Goal: Find specific page/section: Find specific page/section

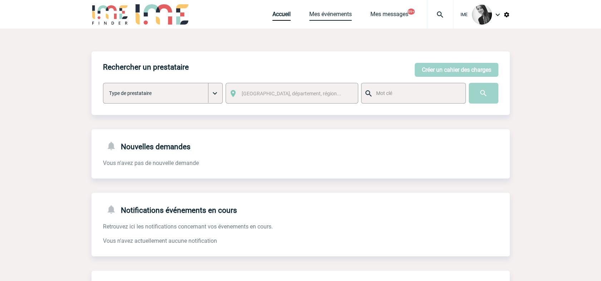
click at [343, 13] on link "Mes événements" at bounding box center [330, 16] width 43 height 10
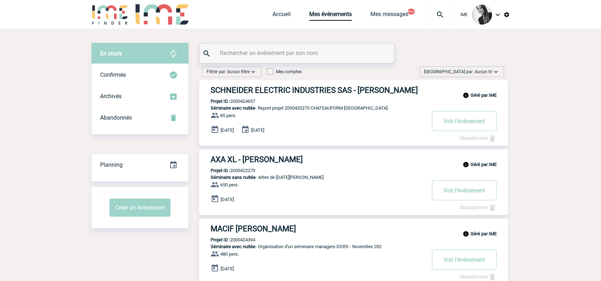
click at [481, 70] on span "Aucun tri" at bounding box center [484, 71] width 18 height 5
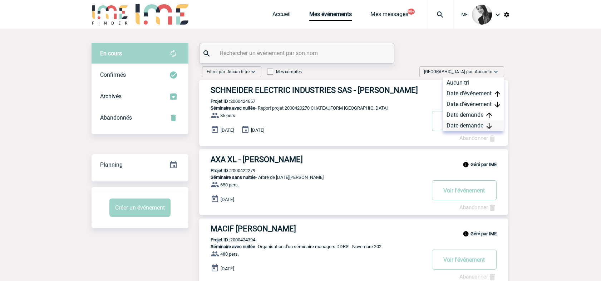
drag, startPoint x: 481, startPoint y: 70, endPoint x: 470, endPoint y: 127, distance: 58.1
click at [470, 127] on div "Date demande" at bounding box center [473, 126] width 61 height 11
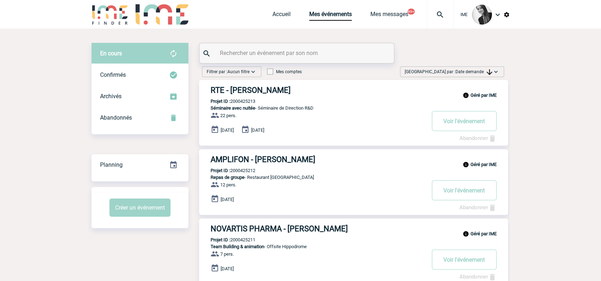
drag, startPoint x: 484, startPoint y: 74, endPoint x: 487, endPoint y: 86, distance: 12.7
click at [484, 74] on span "Date demande" at bounding box center [474, 71] width 37 height 5
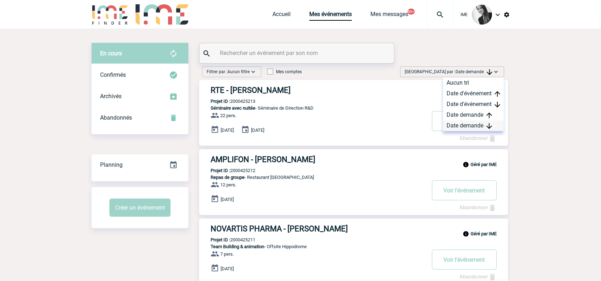
click at [480, 125] on div "Date demande" at bounding box center [473, 126] width 61 height 11
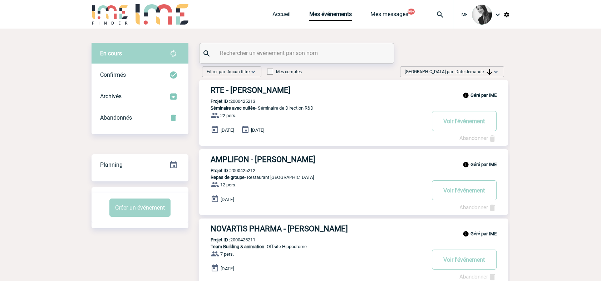
drag, startPoint x: 461, startPoint y: 73, endPoint x: 461, endPoint y: 79, distance: 6.1
click at [461, 73] on span "Date demande" at bounding box center [474, 71] width 37 height 5
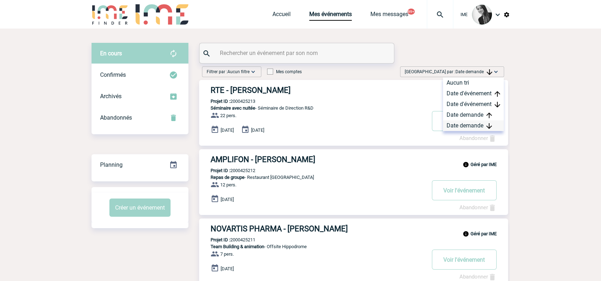
click at [455, 129] on div "Date demande" at bounding box center [473, 126] width 61 height 11
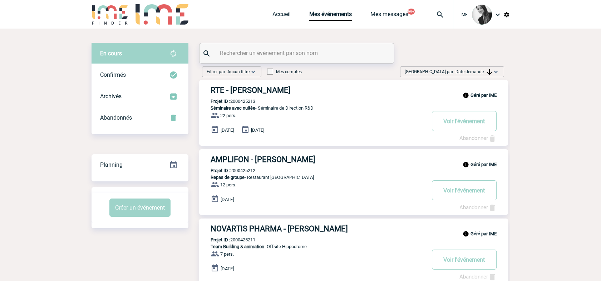
drag, startPoint x: 480, startPoint y: 73, endPoint x: 473, endPoint y: 126, distance: 53.4
click at [481, 74] on span "[GEOGRAPHIC_DATA] par : Date demande" at bounding box center [449, 71] width 88 height 7
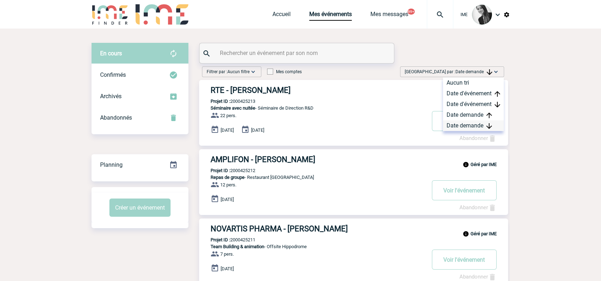
click at [469, 128] on div "Date demande" at bounding box center [473, 126] width 61 height 11
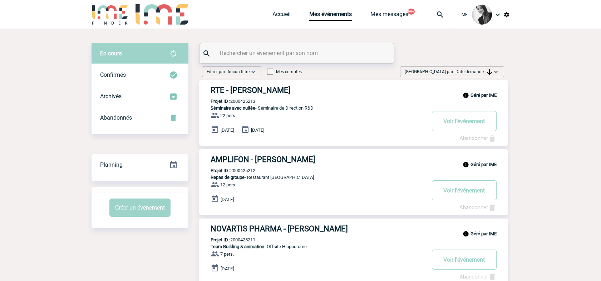
drag, startPoint x: 470, startPoint y: 70, endPoint x: 472, endPoint y: 74, distance: 4.3
click at [472, 72] on span "Date demande" at bounding box center [474, 71] width 37 height 5
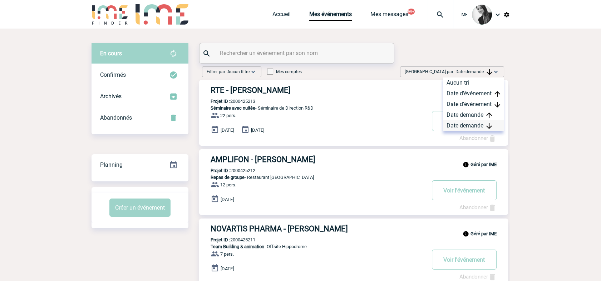
click at [484, 126] on div "Date demande" at bounding box center [473, 126] width 61 height 11
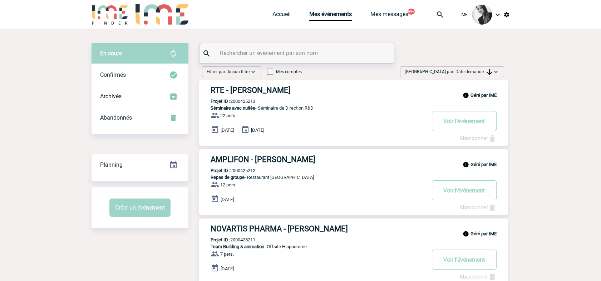
drag, startPoint x: 464, startPoint y: 72, endPoint x: 472, endPoint y: 113, distance: 42.4
click at [464, 72] on span "Date demande" at bounding box center [474, 71] width 37 height 5
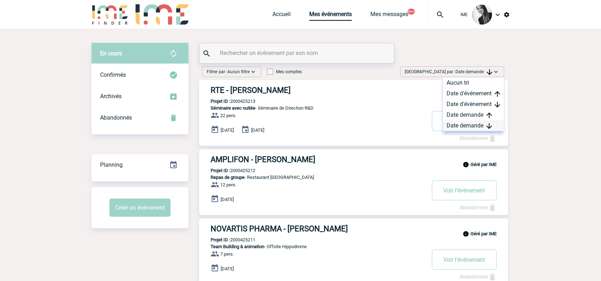
click at [466, 126] on div "Date demande" at bounding box center [473, 126] width 61 height 11
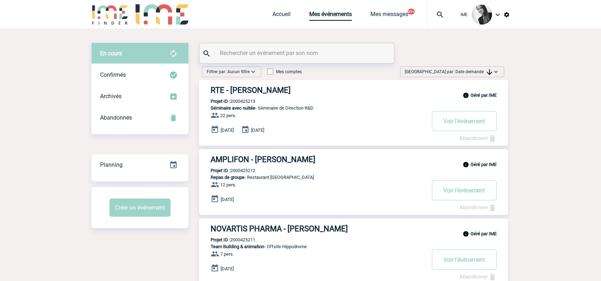
drag, startPoint x: 471, startPoint y: 73, endPoint x: 469, endPoint y: 103, distance: 29.8
click at [471, 73] on span "Date demande" at bounding box center [474, 71] width 37 height 5
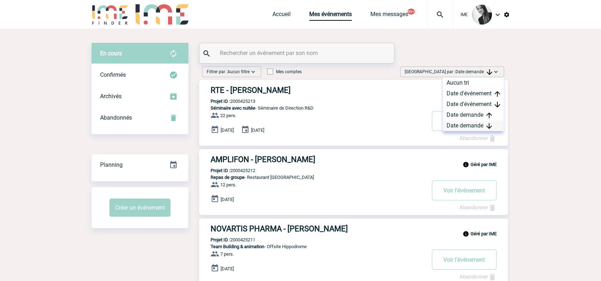
click at [464, 125] on div "Date demande" at bounding box center [473, 126] width 61 height 11
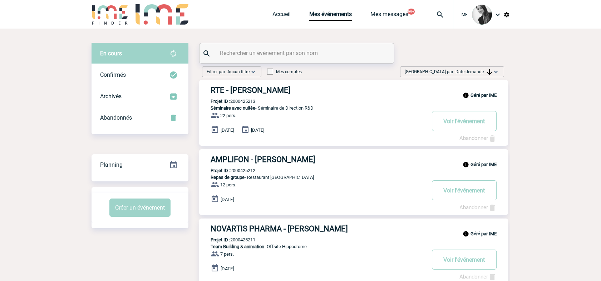
click at [461, 71] on span "Date demande" at bounding box center [474, 71] width 37 height 5
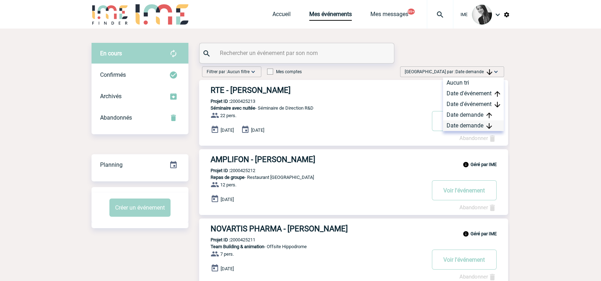
click at [464, 130] on div "Date demande" at bounding box center [473, 126] width 61 height 11
